Goal: Check status

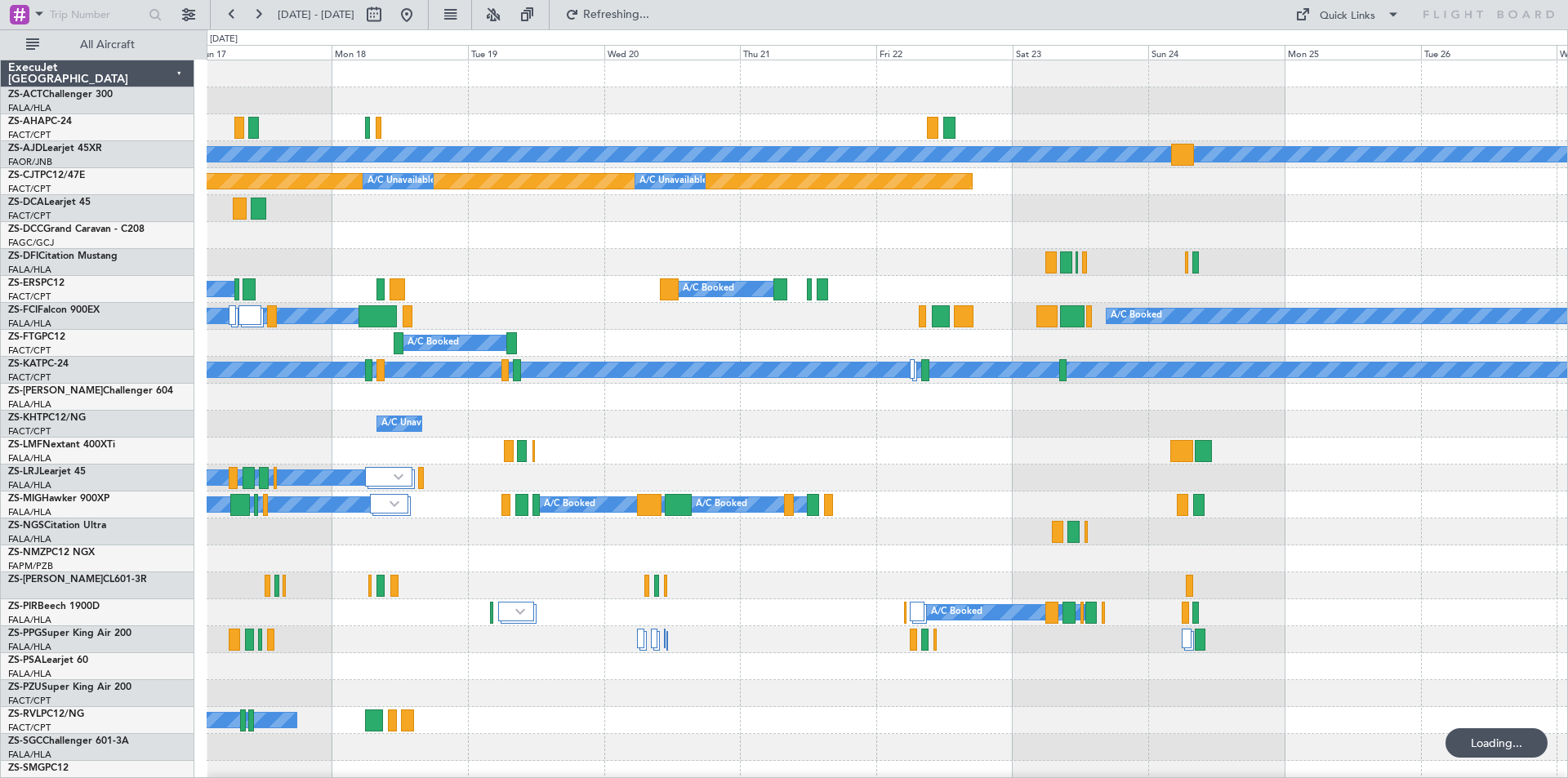
click at [254, 16] on button at bounding box center [258, 15] width 26 height 26
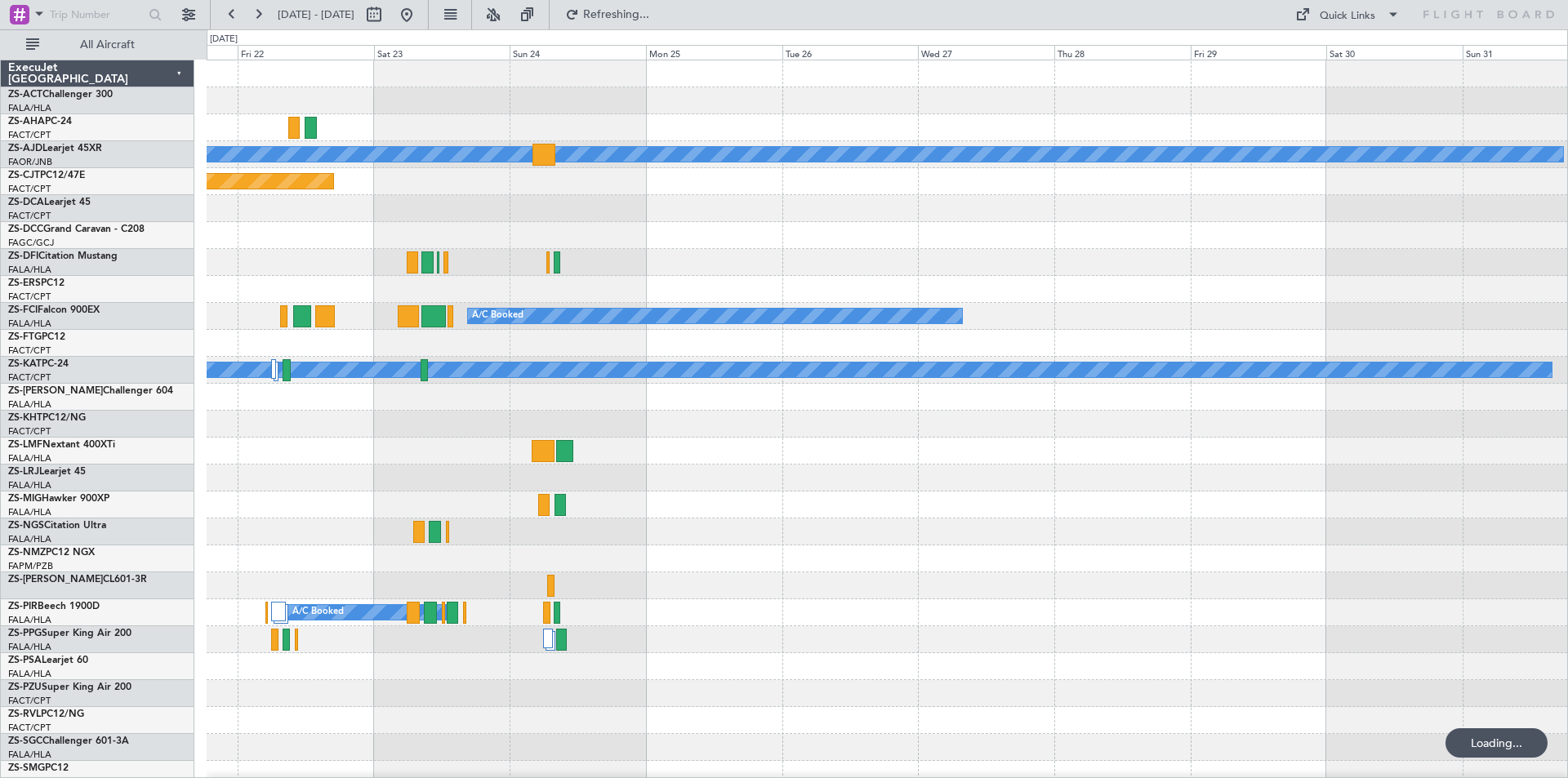
click at [254, 16] on button at bounding box center [258, 15] width 26 height 26
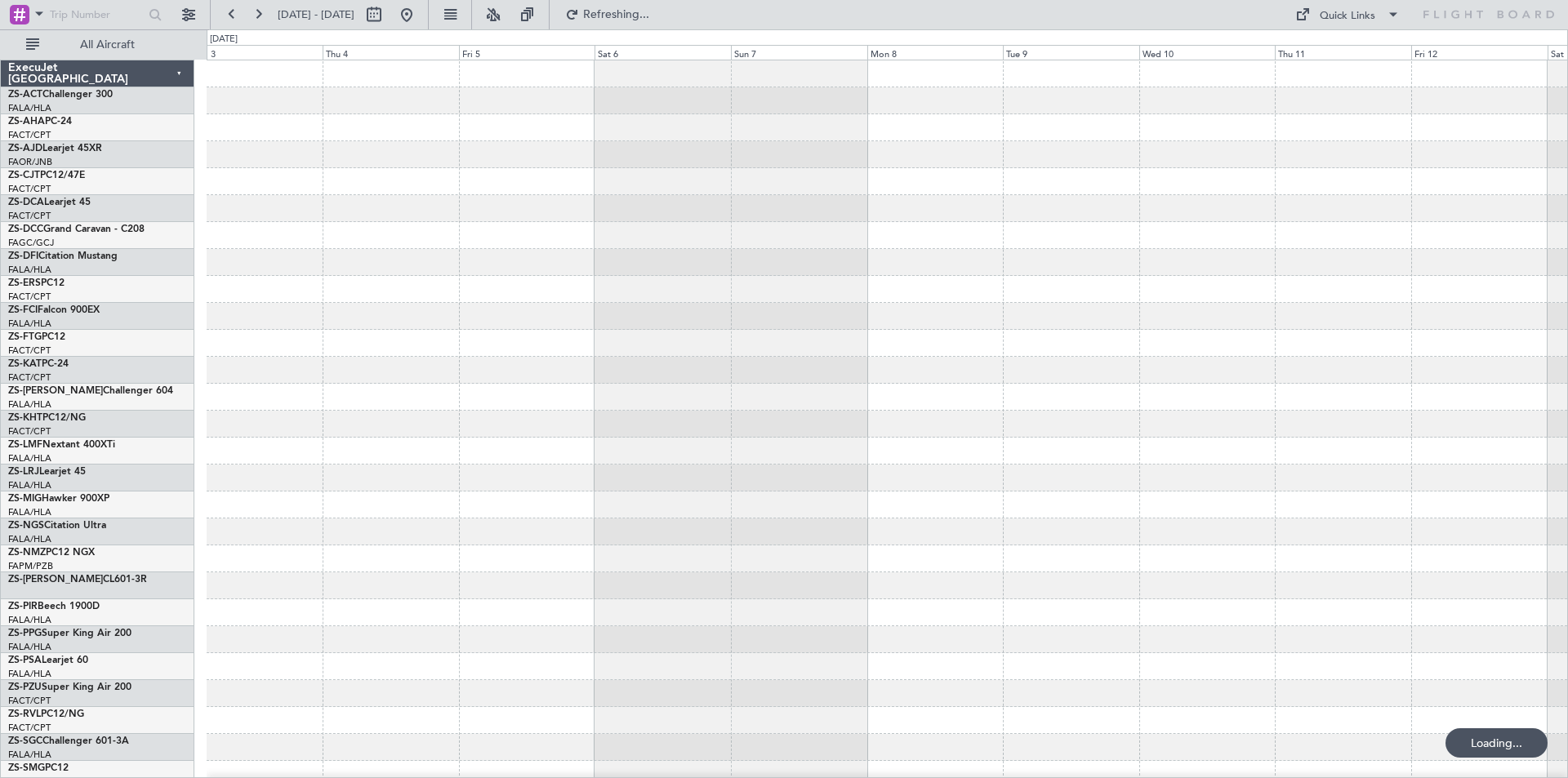
click at [254, 16] on button at bounding box center [258, 15] width 26 height 26
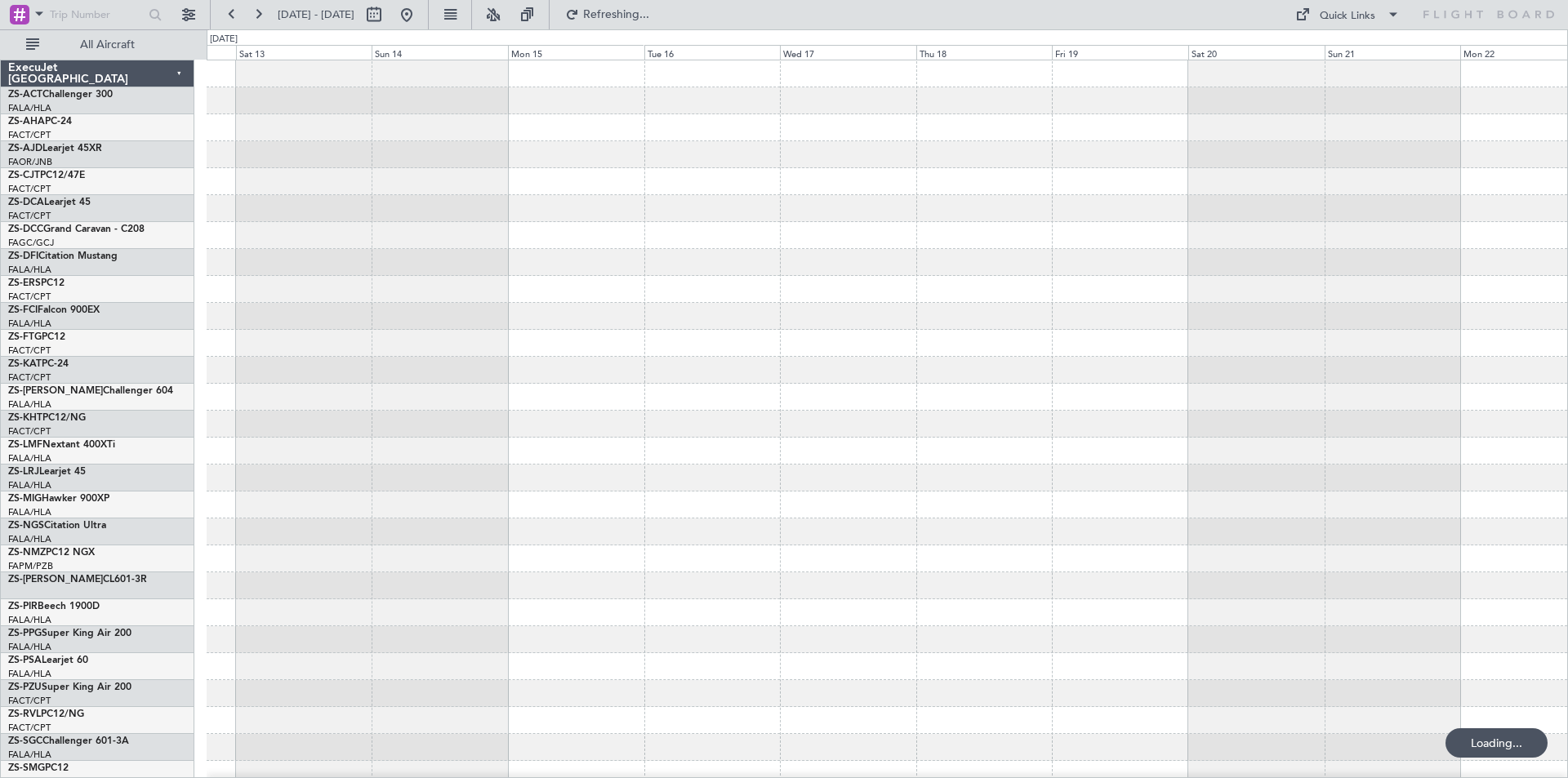
click at [254, 16] on button at bounding box center [258, 15] width 26 height 26
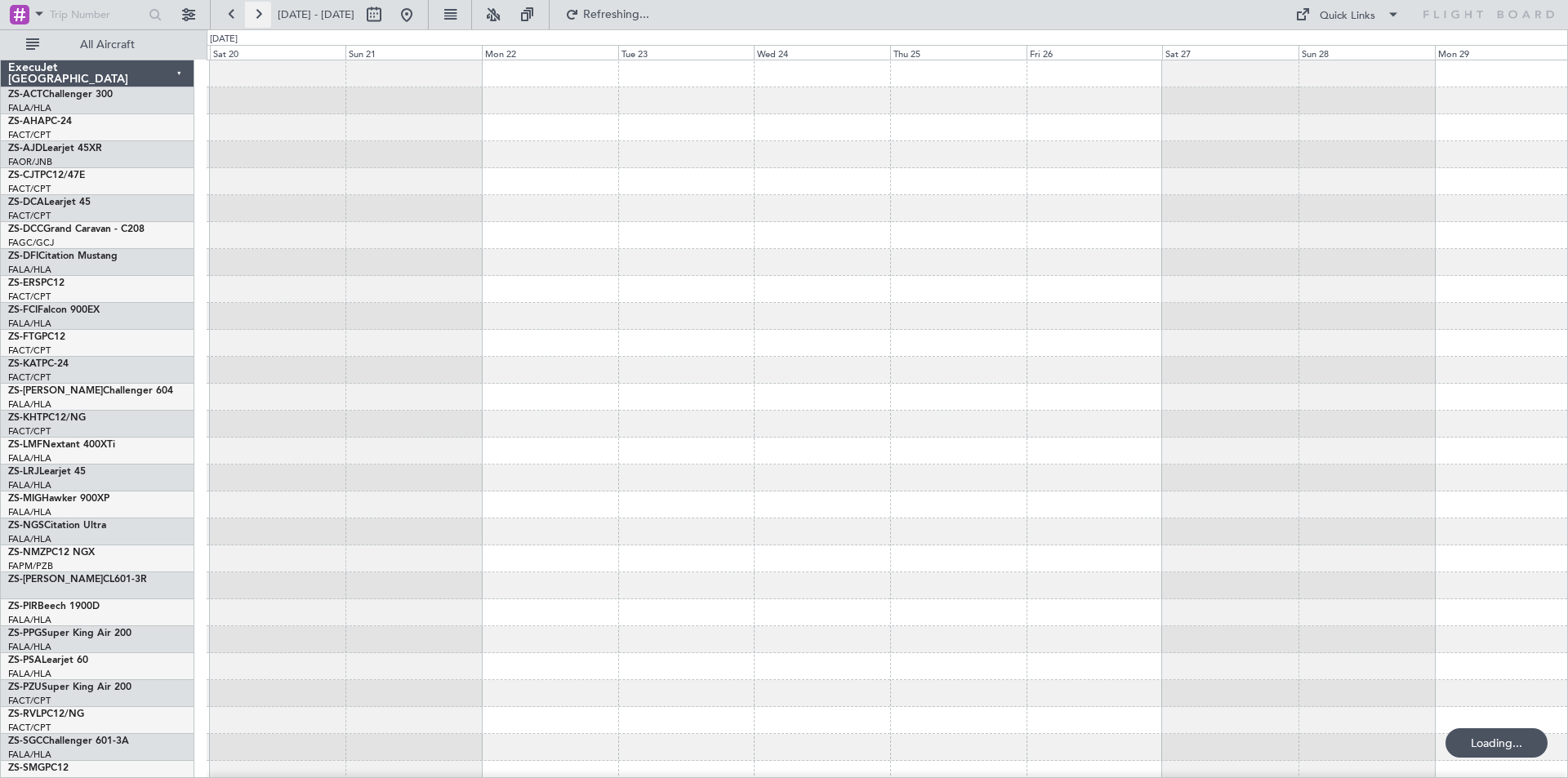
drag, startPoint x: 0, startPoint y: 0, endPoint x: 255, endPoint y: 17, distance: 255.6
click at [255, 17] on button at bounding box center [258, 15] width 26 height 26
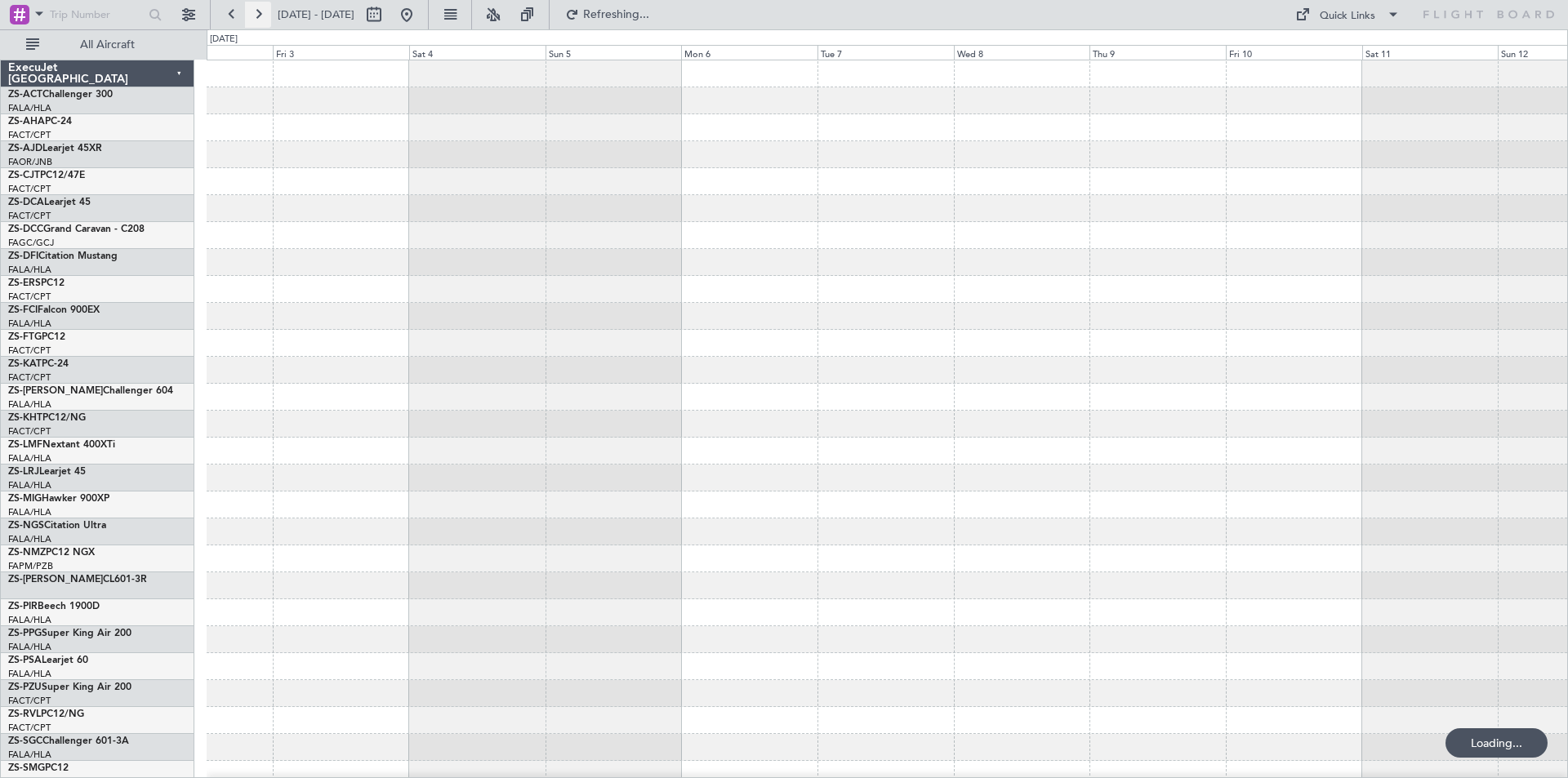
click at [255, 17] on button at bounding box center [258, 15] width 26 height 26
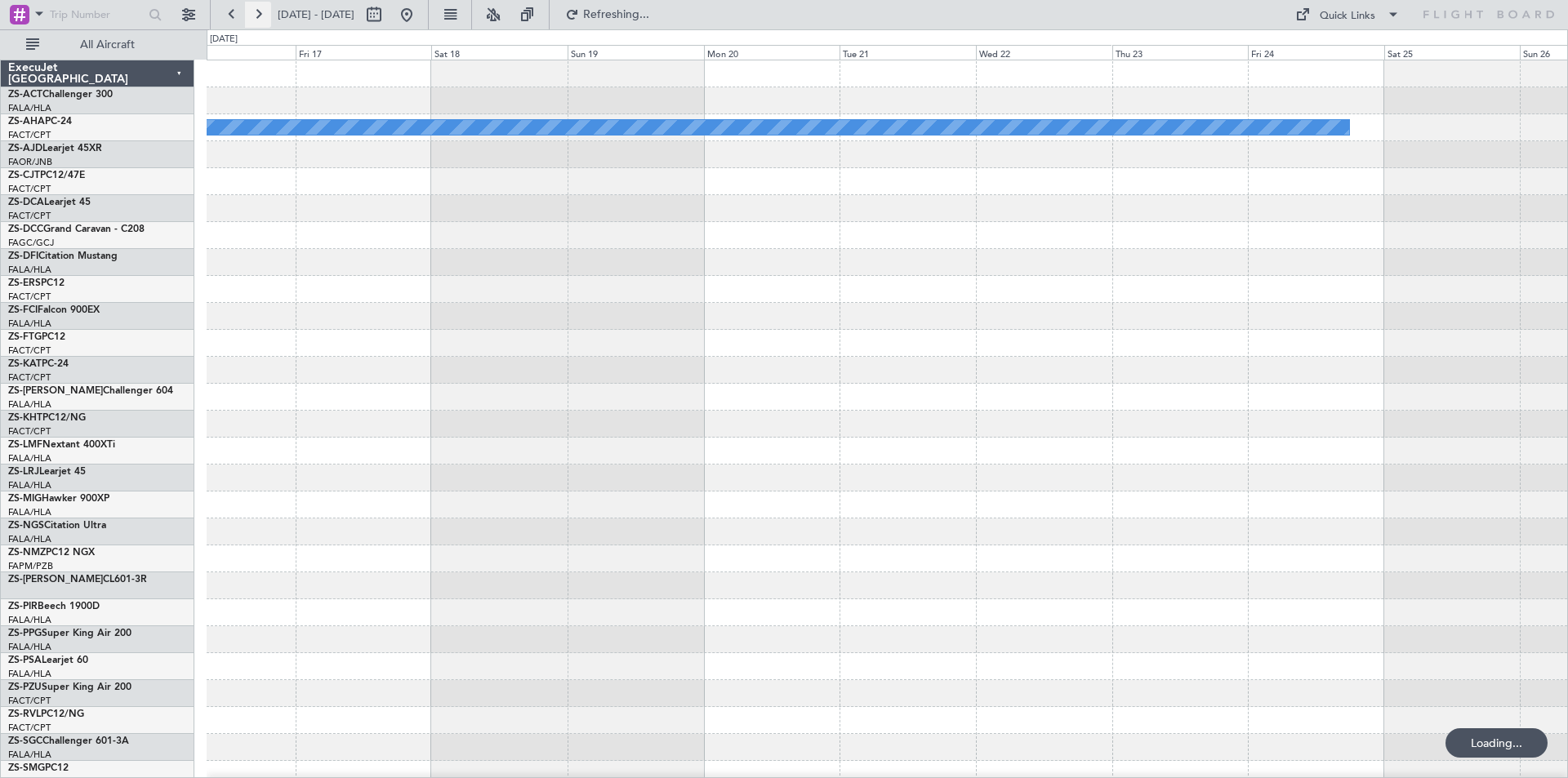
click at [255, 17] on button at bounding box center [258, 15] width 26 height 26
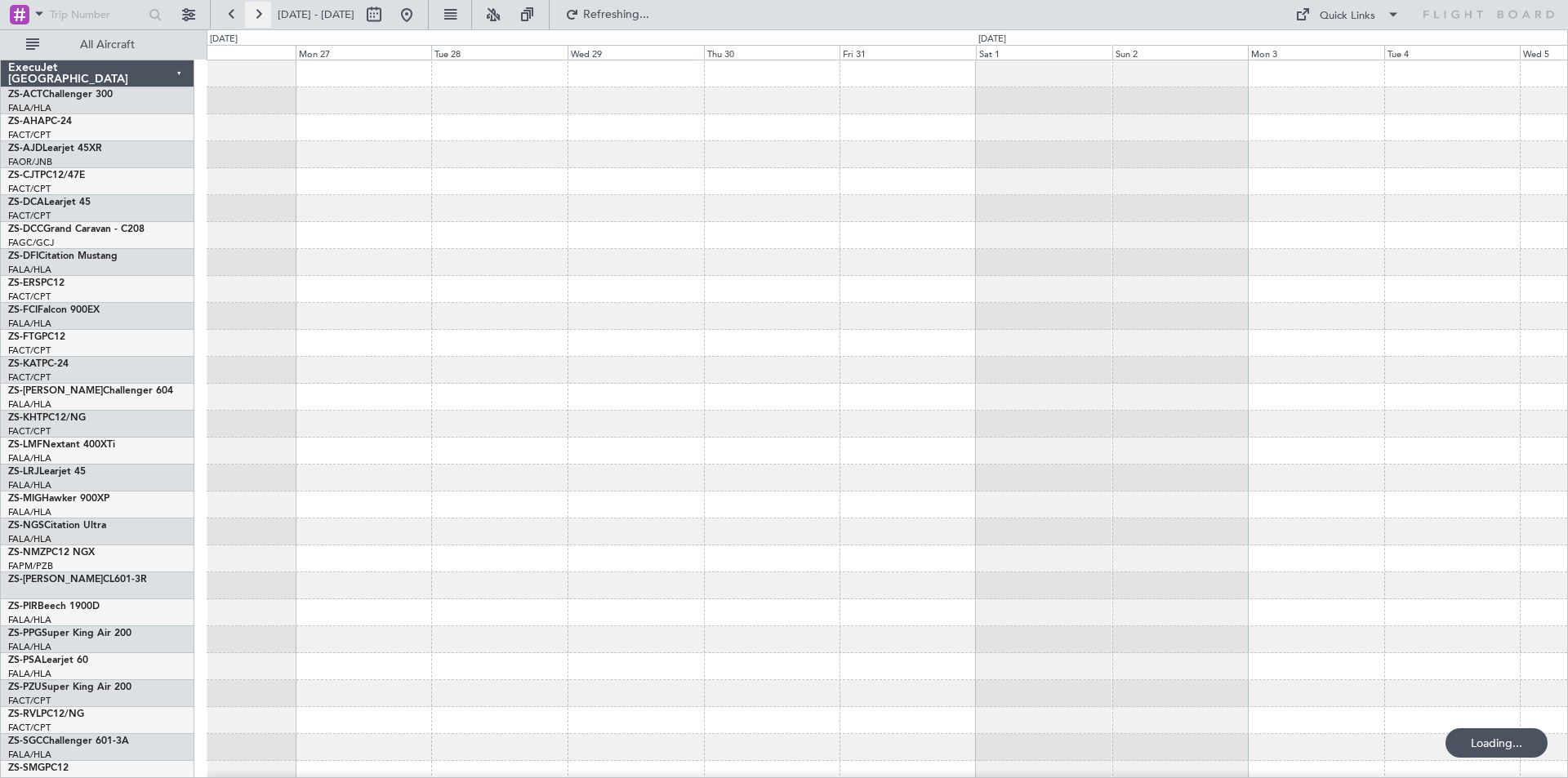
click at [255, 17] on button at bounding box center [258, 15] width 26 height 26
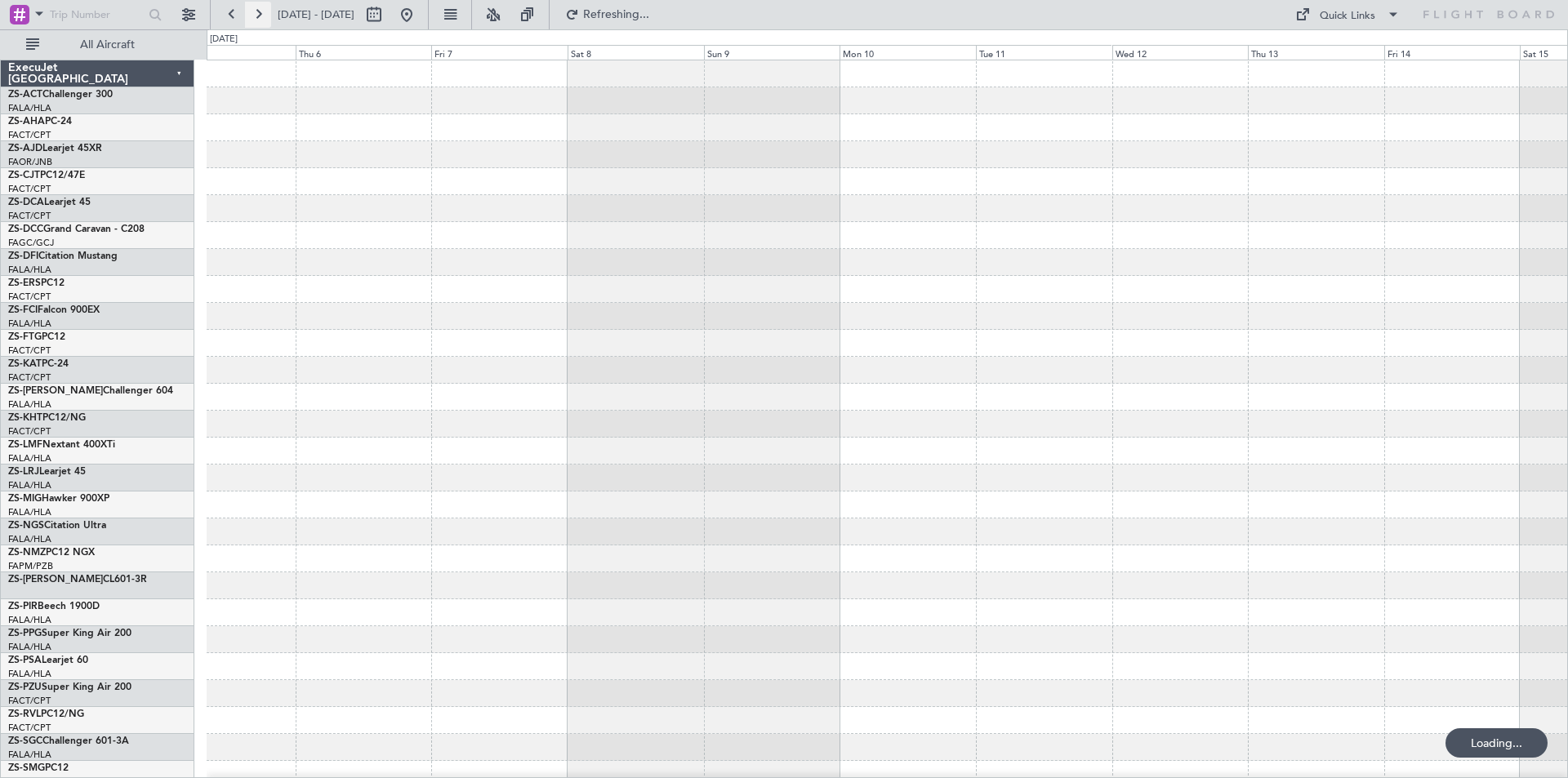
click at [255, 17] on button at bounding box center [258, 15] width 26 height 26
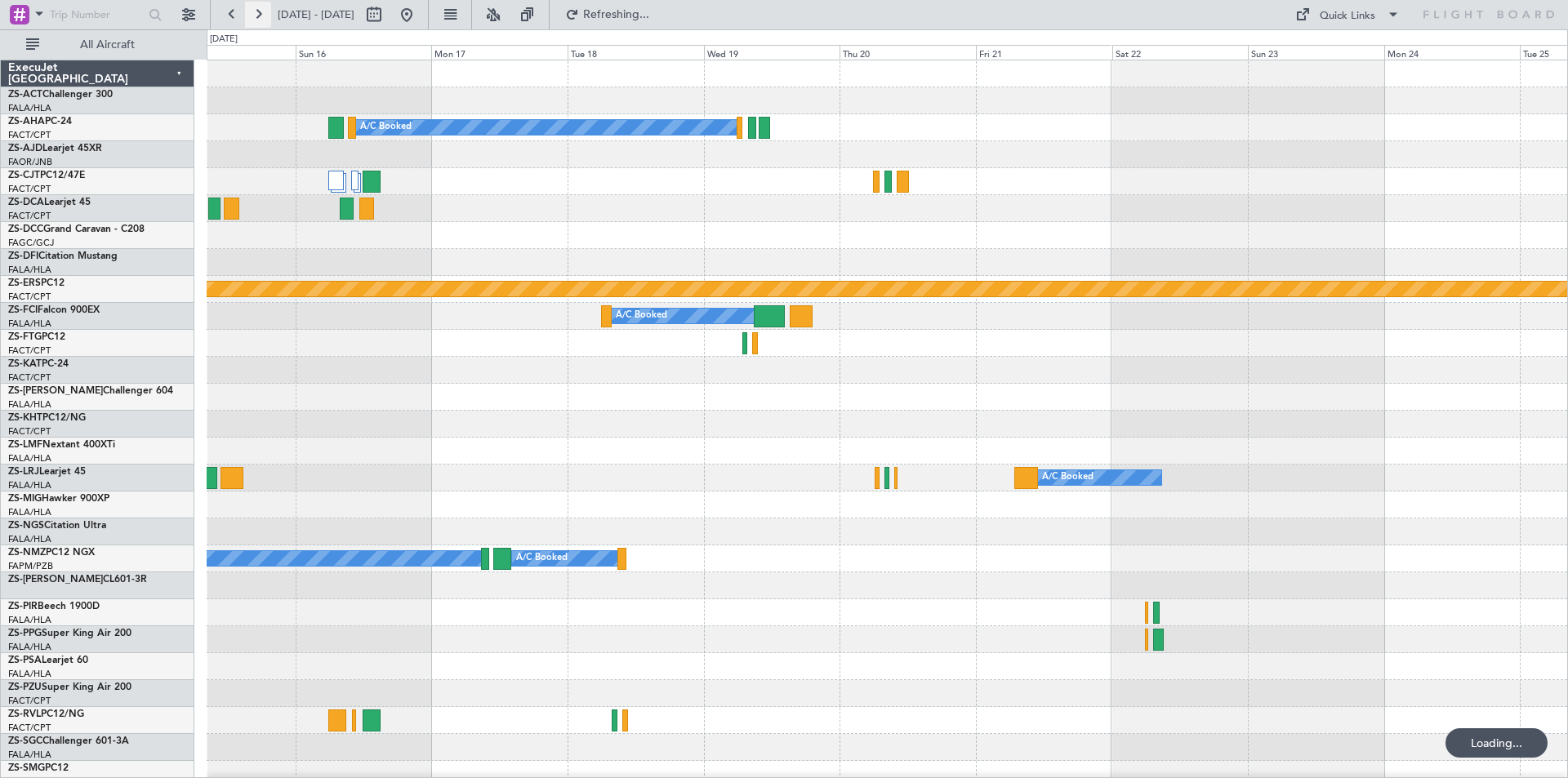
click at [255, 17] on button at bounding box center [258, 15] width 26 height 26
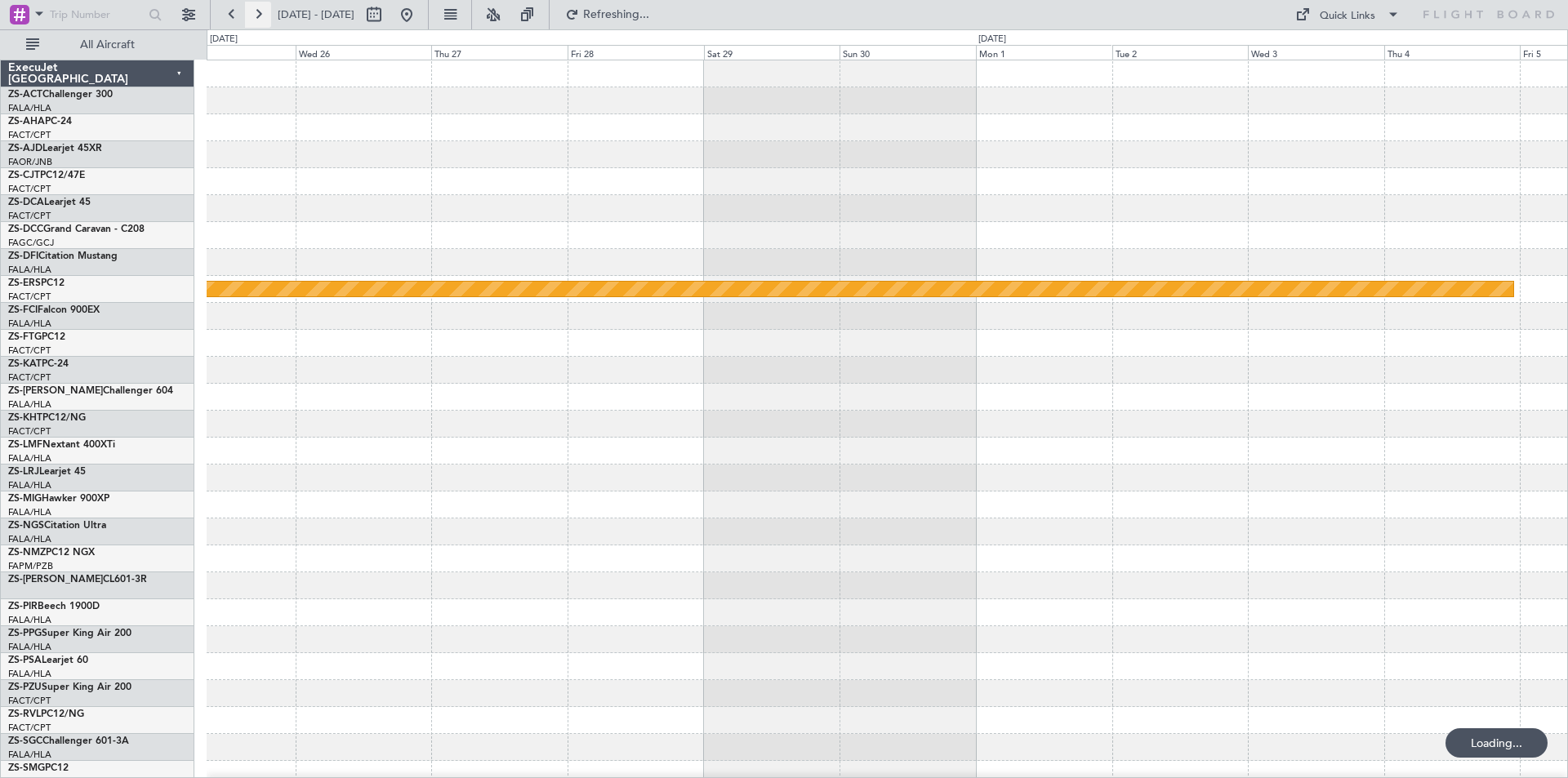
click at [255, 17] on button at bounding box center [258, 15] width 26 height 26
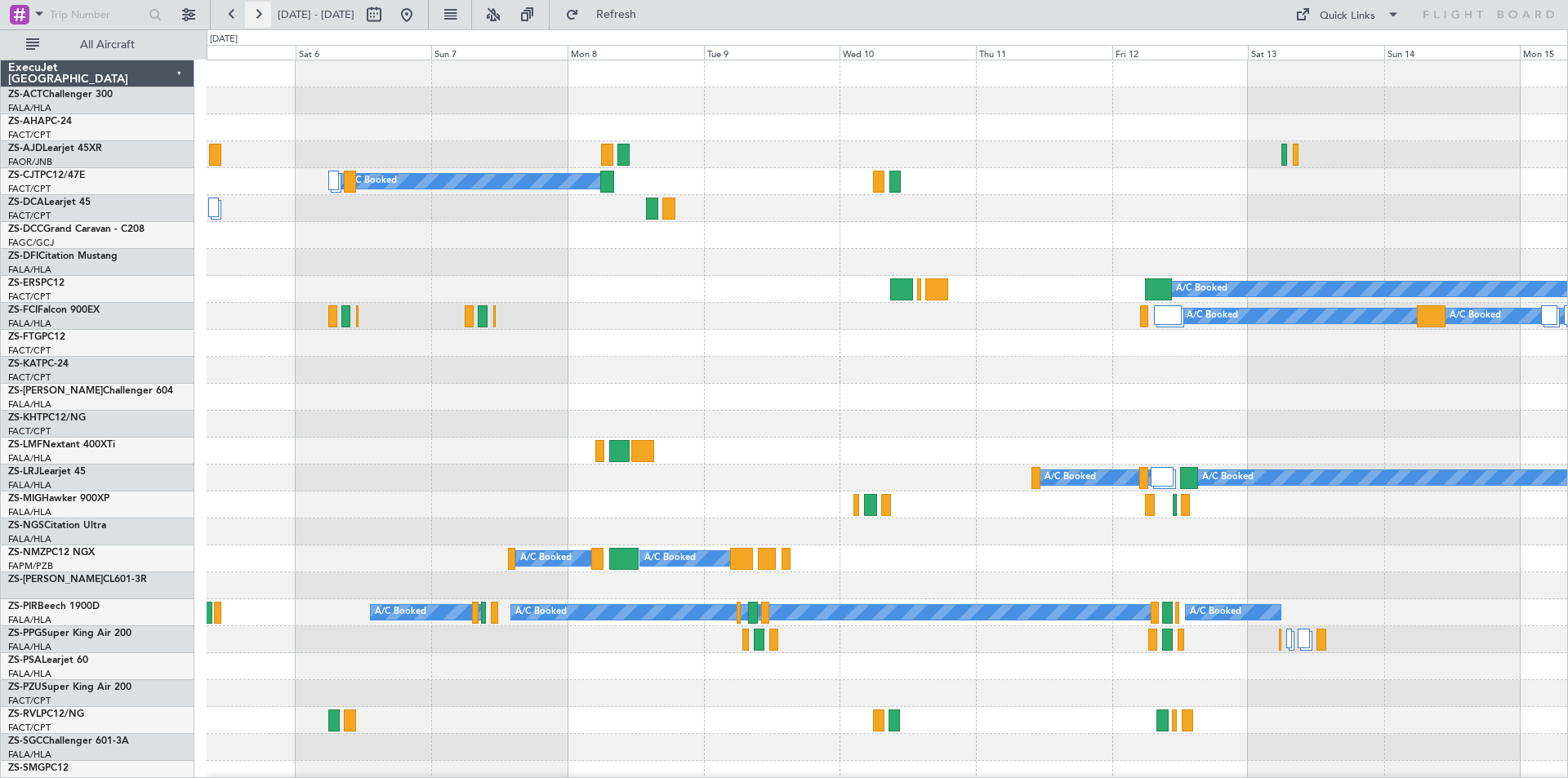
click at [255, 17] on button at bounding box center [258, 15] width 26 height 26
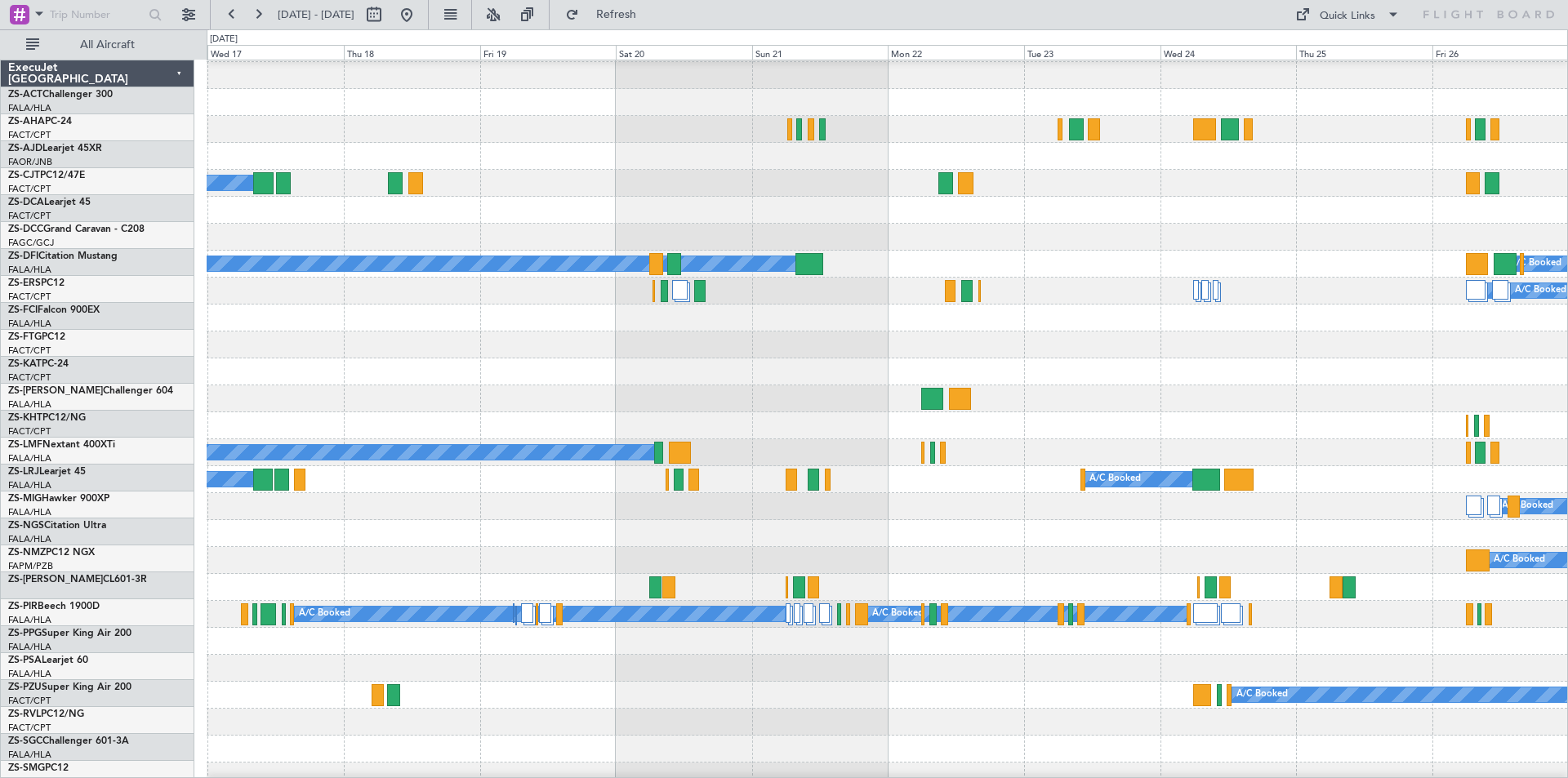
scroll to position [25, 0]
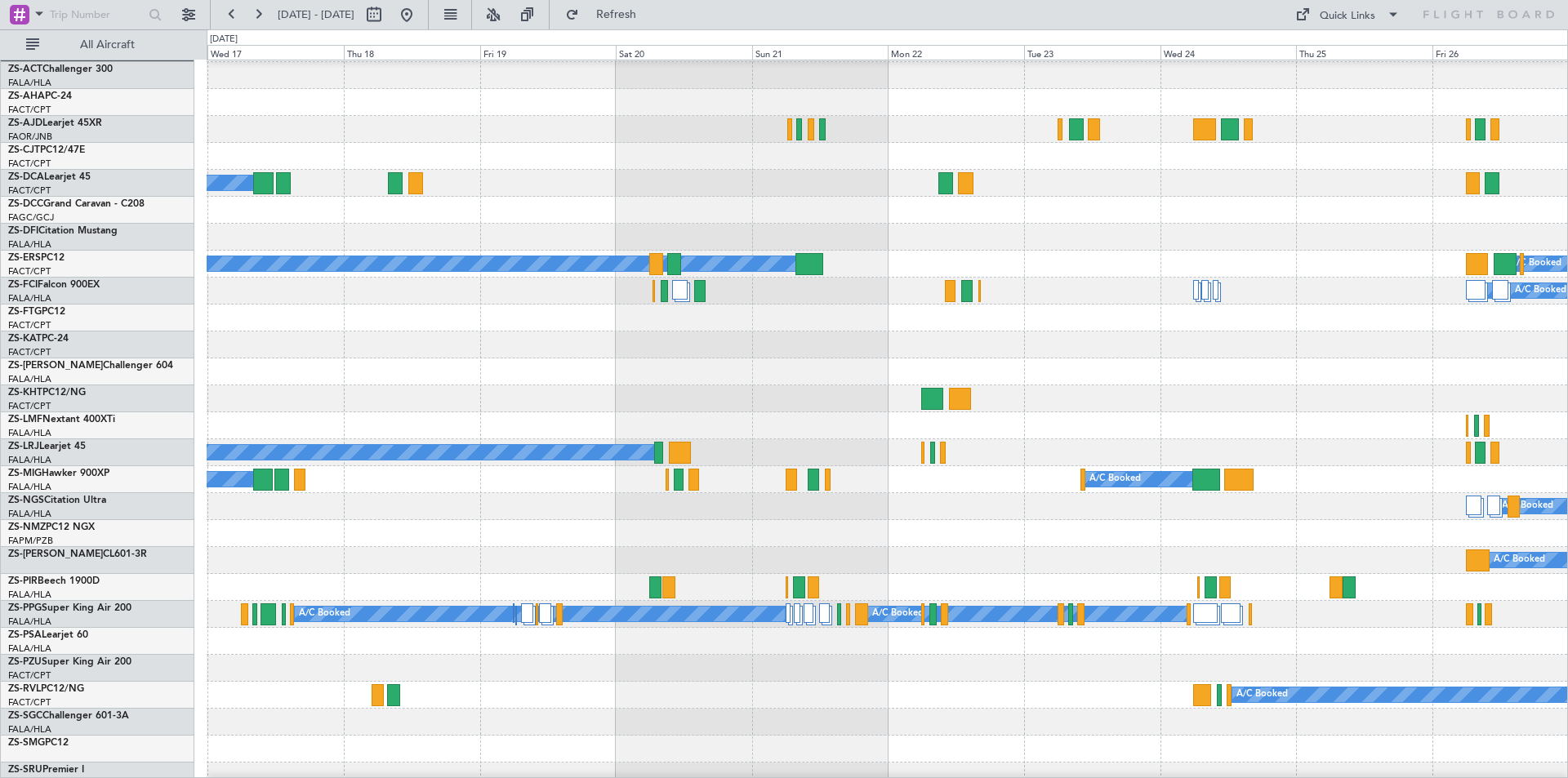
click at [1042, 548] on div "A/C Booked" at bounding box center [887, 560] width 1361 height 27
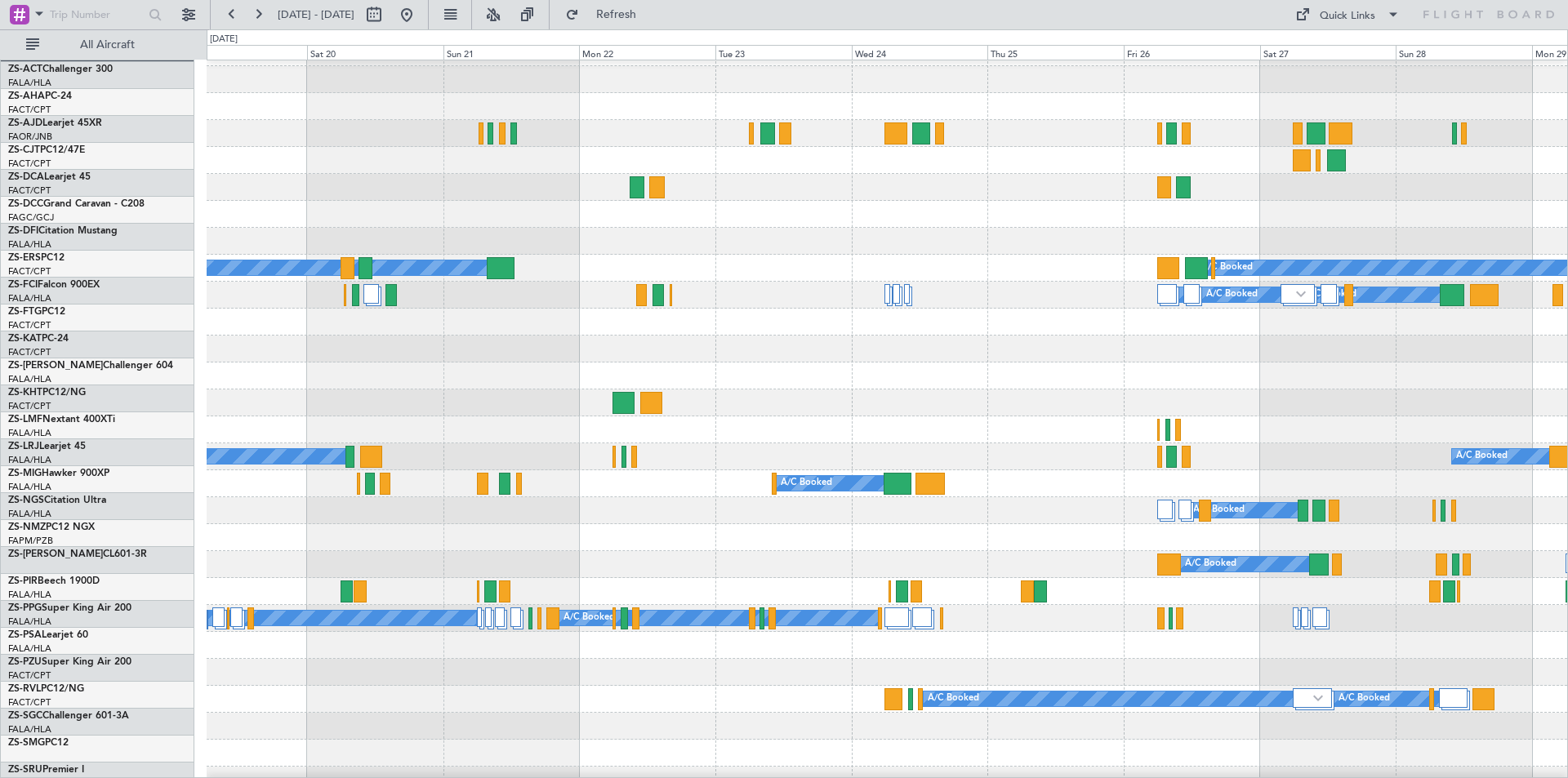
scroll to position [21, 0]
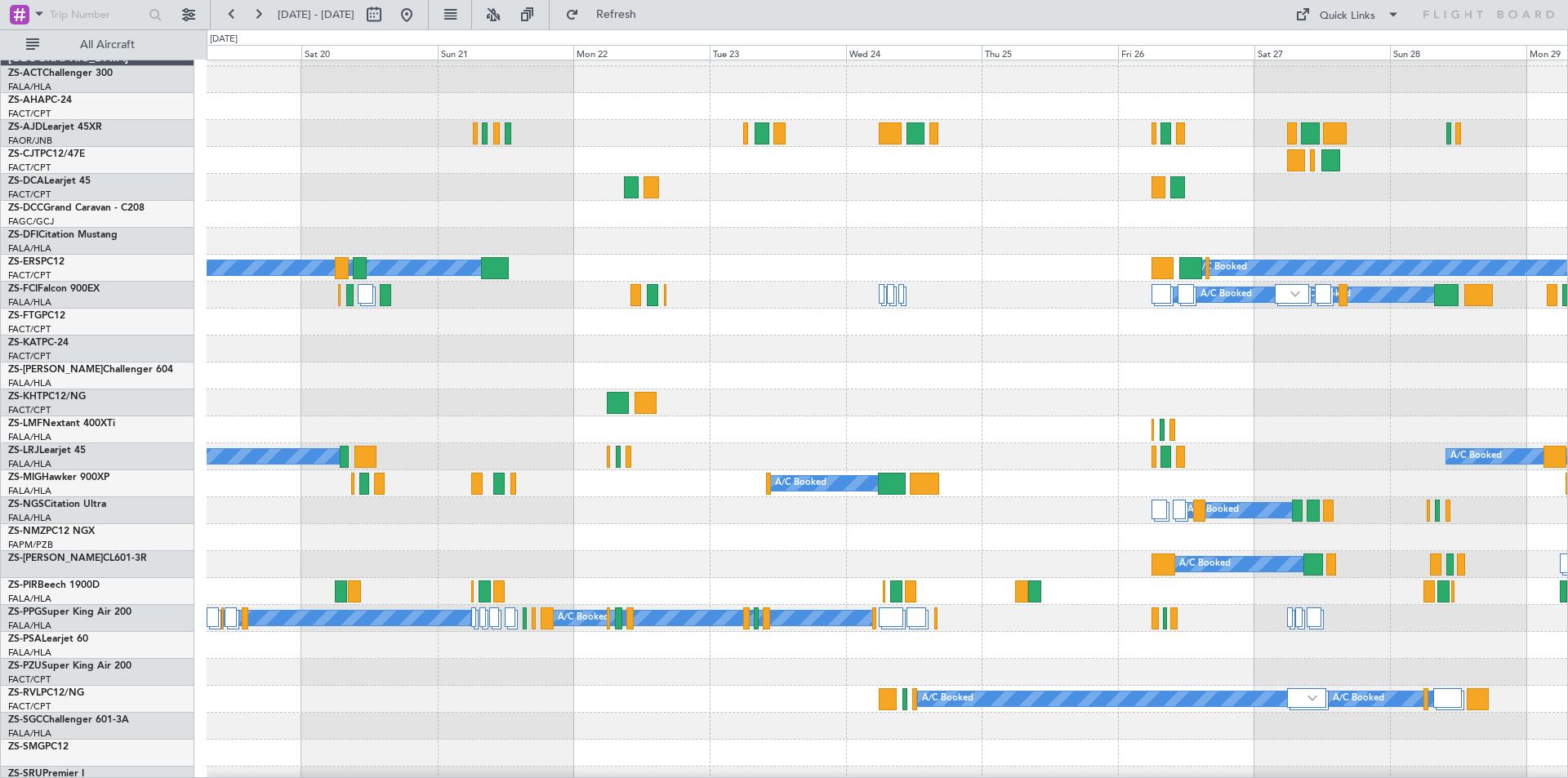
click at [933, 521] on div "A/C Booked" at bounding box center [887, 511] width 1361 height 27
